Goal: Information Seeking & Learning: Learn about a topic

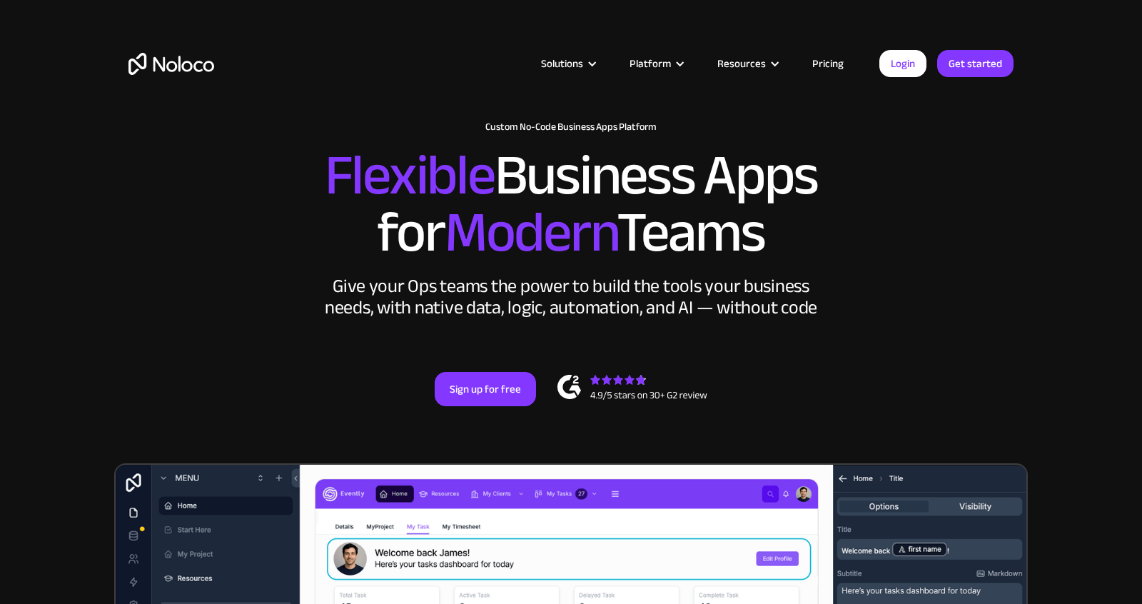
click at [828, 62] on link "Pricing" at bounding box center [827, 63] width 67 height 19
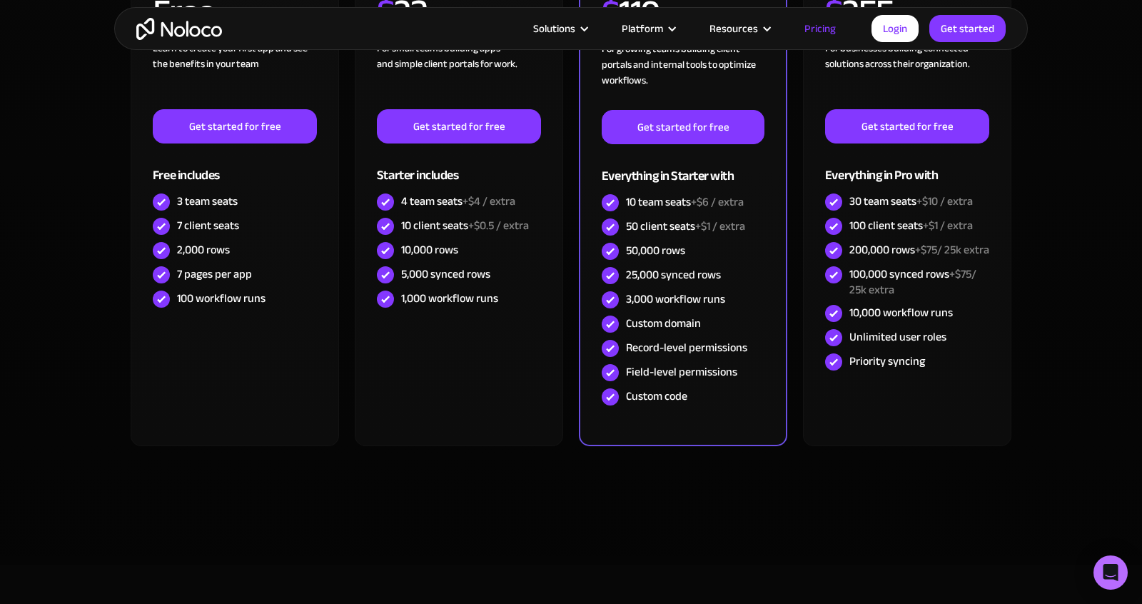
scroll to position [436, 0]
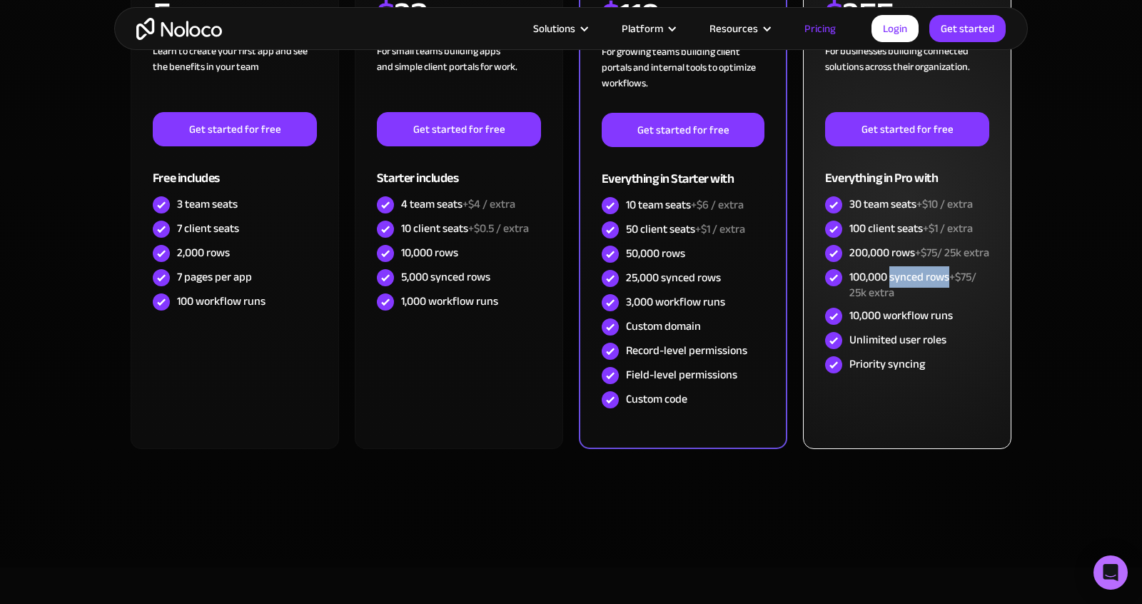
drag, startPoint x: 948, startPoint y: 292, endPoint x: 891, endPoint y: 293, distance: 57.1
click at [891, 293] on div "100,000 synced rows +$75/ 25k extra" at bounding box center [919, 284] width 140 height 31
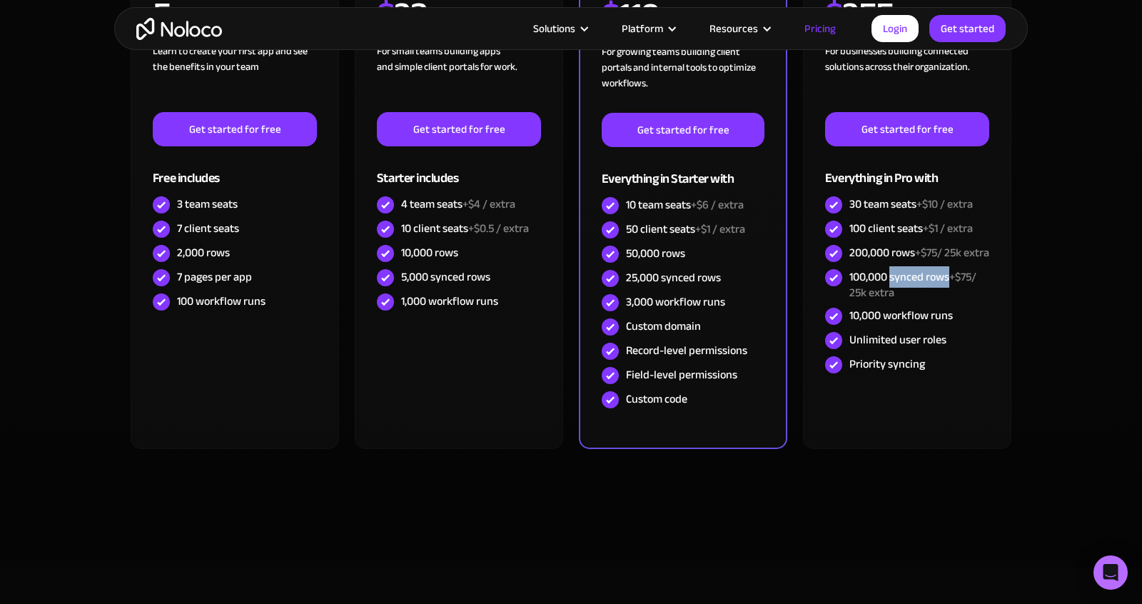
copy div "synced rows"
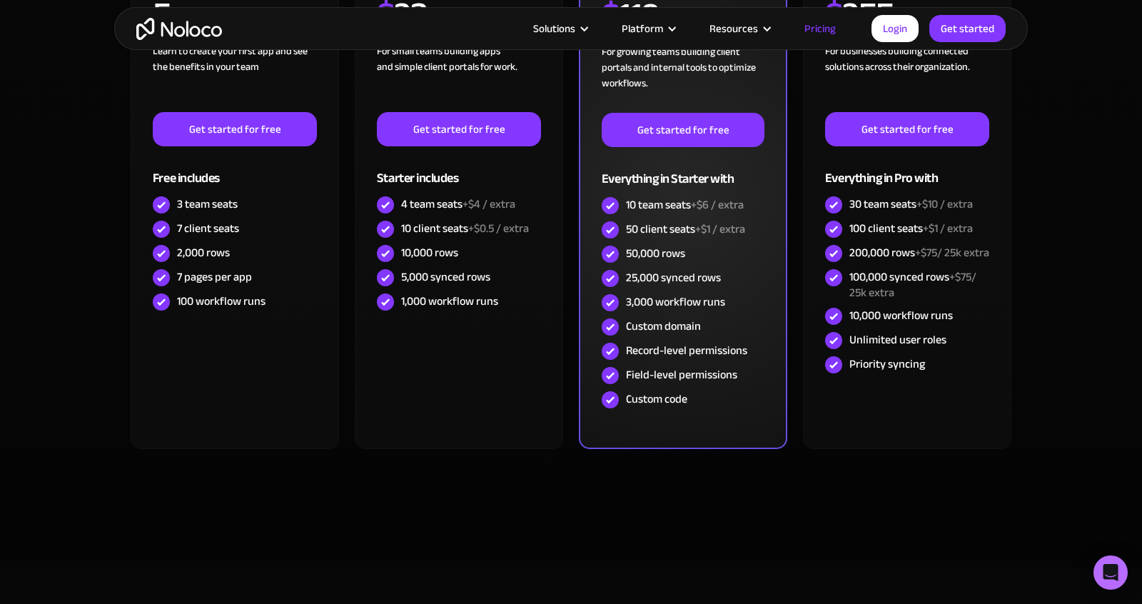
scroll to position [0, 0]
